Goal: Task Accomplishment & Management: Complete application form

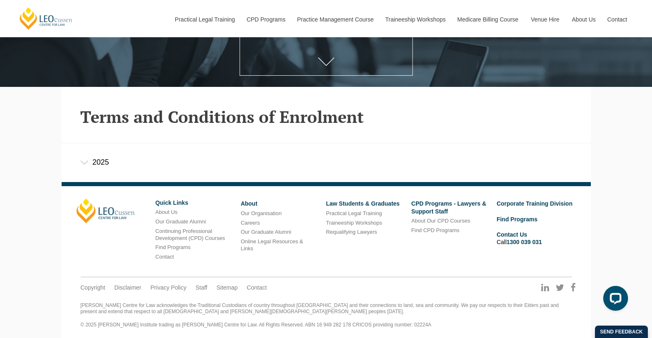
scroll to position [176, 0]
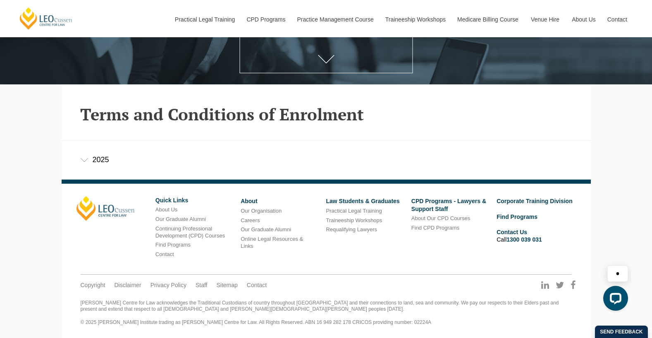
click at [98, 158] on div "2025" at bounding box center [326, 159] width 529 height 38
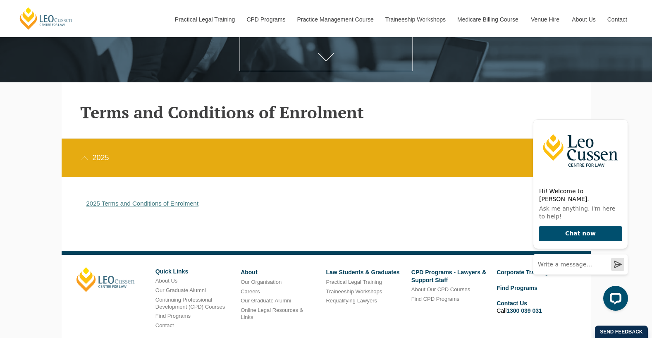
click at [117, 207] on link "2025 Terms and Conditions of Enrolment" at bounding box center [142, 203] width 112 height 7
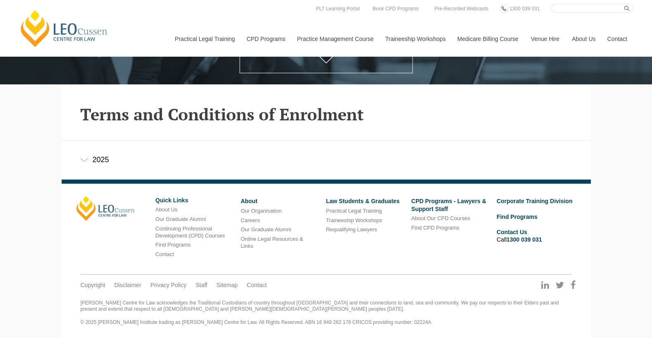
scroll to position [176, 0]
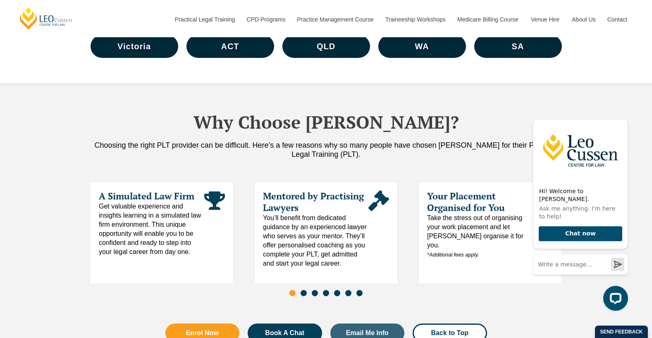
scroll to position [3863, 0]
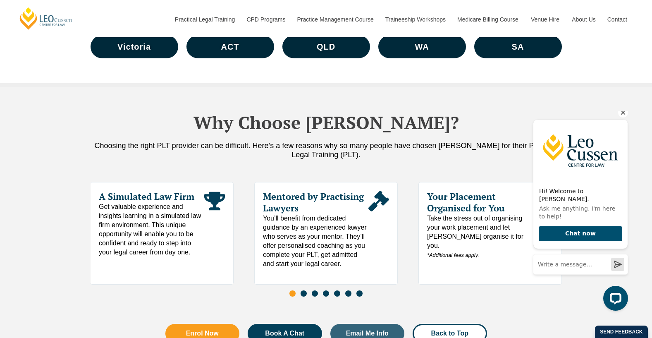
click at [620, 117] on icon "Hide greeting" at bounding box center [623, 112] width 10 height 10
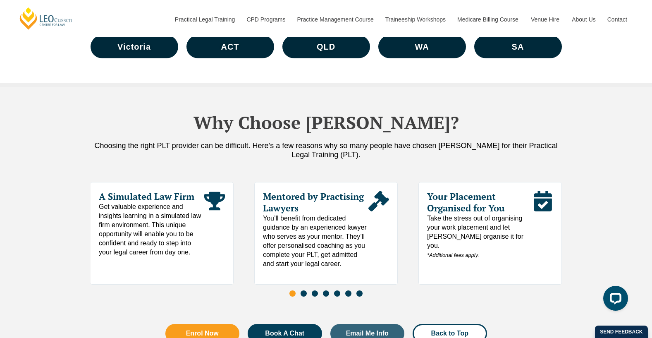
click at [154, 214] on span "Get valuable experience and insights learning in a simulated law firm environme…" at bounding box center [151, 229] width 105 height 55
click at [187, 190] on span "A Simulated Law Firm" at bounding box center [151, 196] width 105 height 12
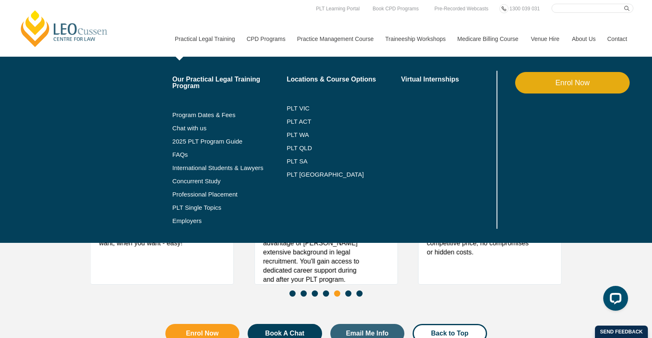
click at [221, 44] on link "Practical Legal Training" at bounding box center [205, 39] width 72 height 36
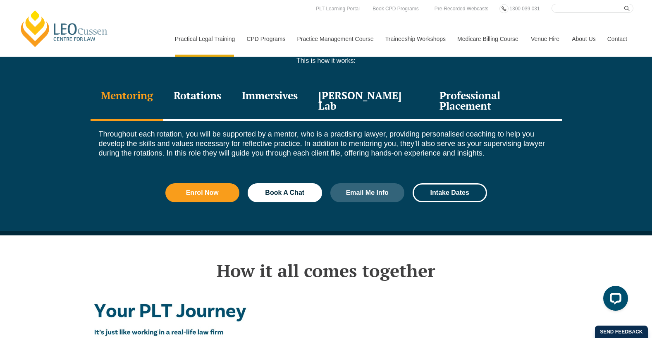
click at [213, 83] on div "Rotations" at bounding box center [197, 101] width 68 height 39
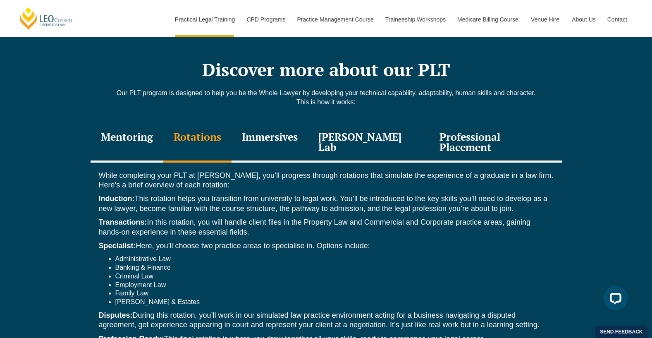
scroll to position [1153, 0]
